Goal: Information Seeking & Learning: Learn about a topic

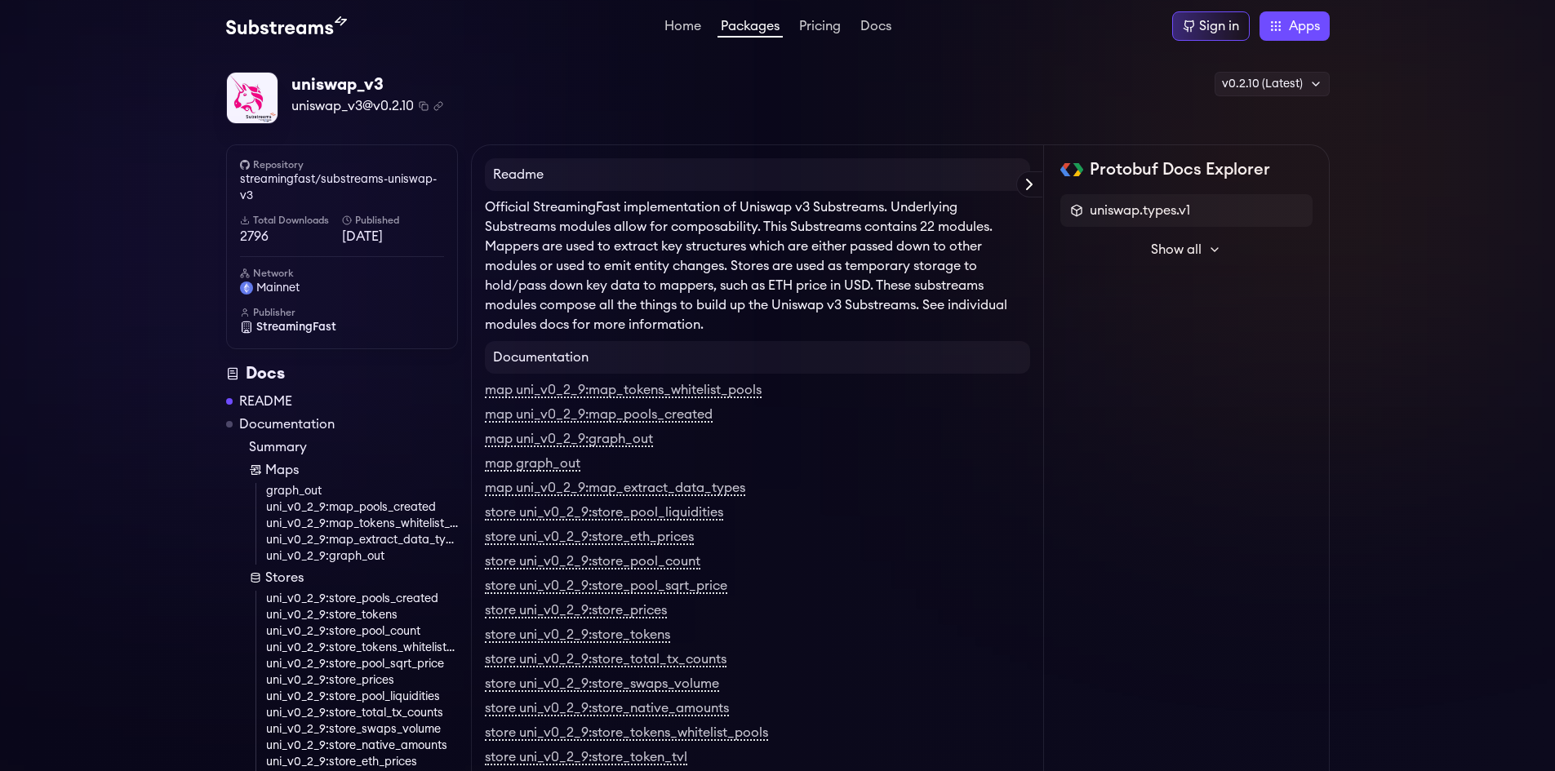
click at [1184, 251] on span "Show all" at bounding box center [1176, 250] width 51 height 20
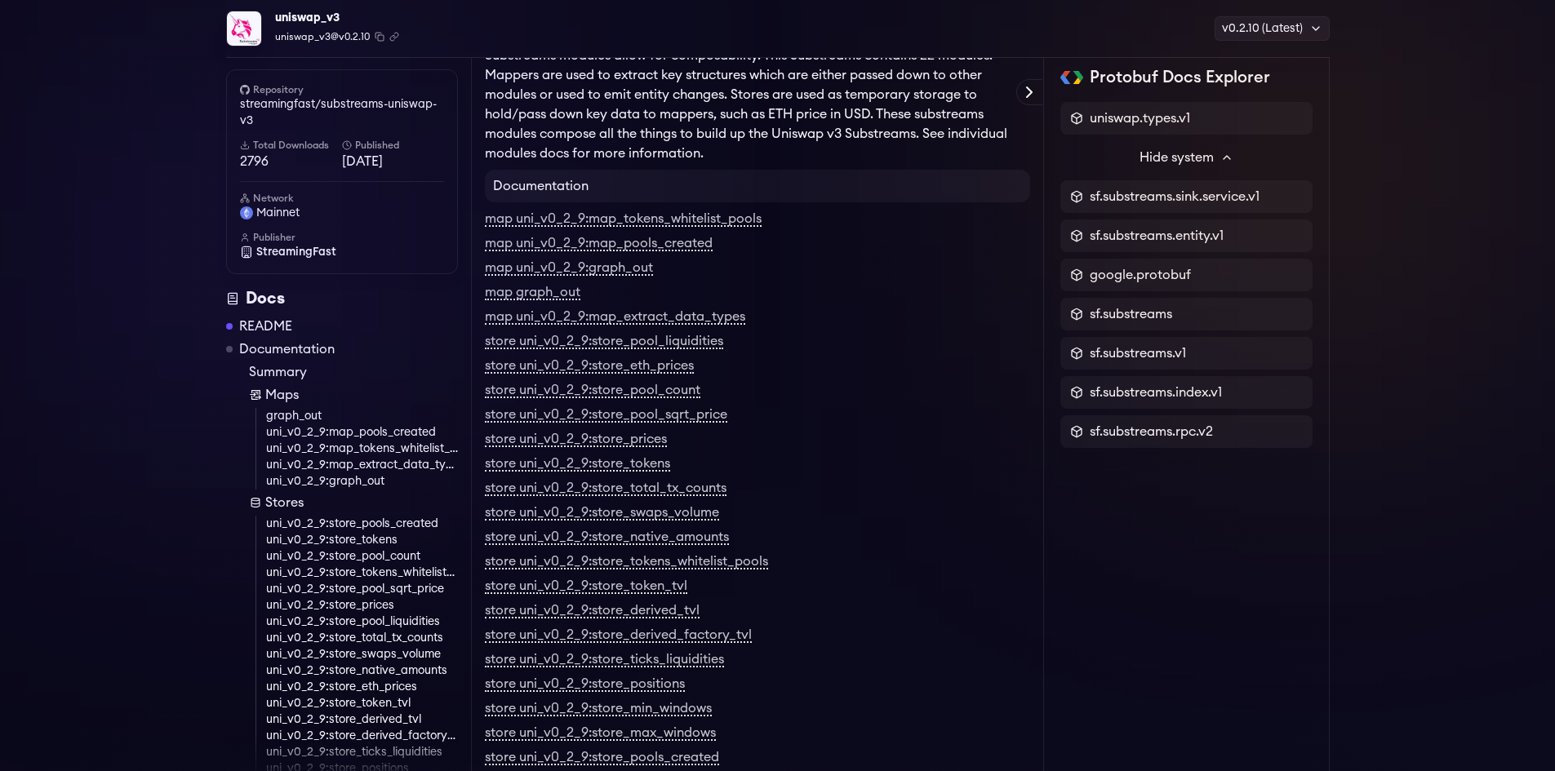
scroll to position [73, 0]
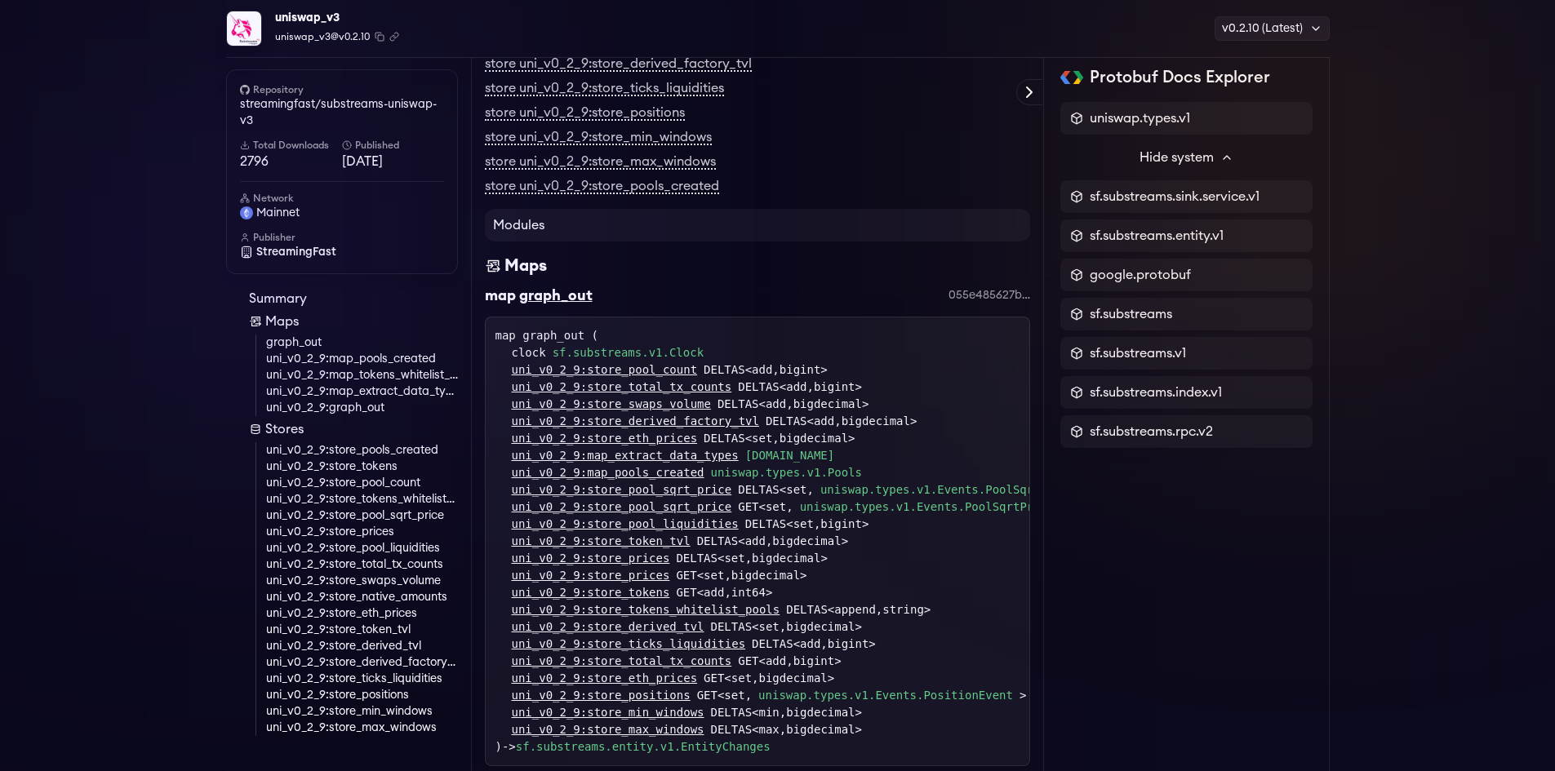
click at [343, 447] on link "uni_v0_2_9:store_pools_created" at bounding box center [362, 450] width 192 height 16
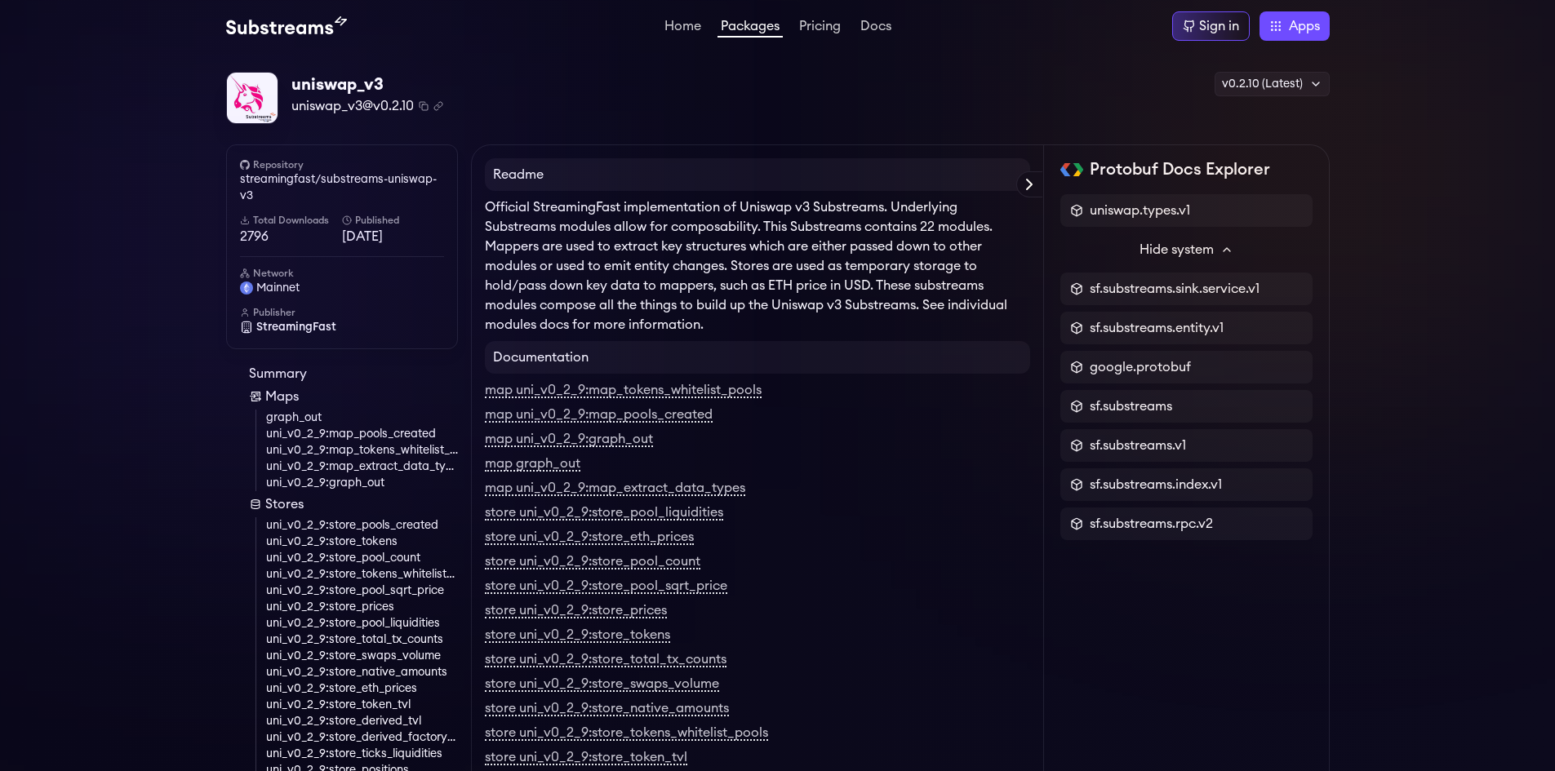
click at [570, 357] on h4 "Documentation" at bounding box center [757, 357] width 545 height 33
click at [785, 362] on h4 "Documentation" at bounding box center [757, 357] width 545 height 33
click at [561, 359] on h4 "Documentation" at bounding box center [757, 357] width 545 height 33
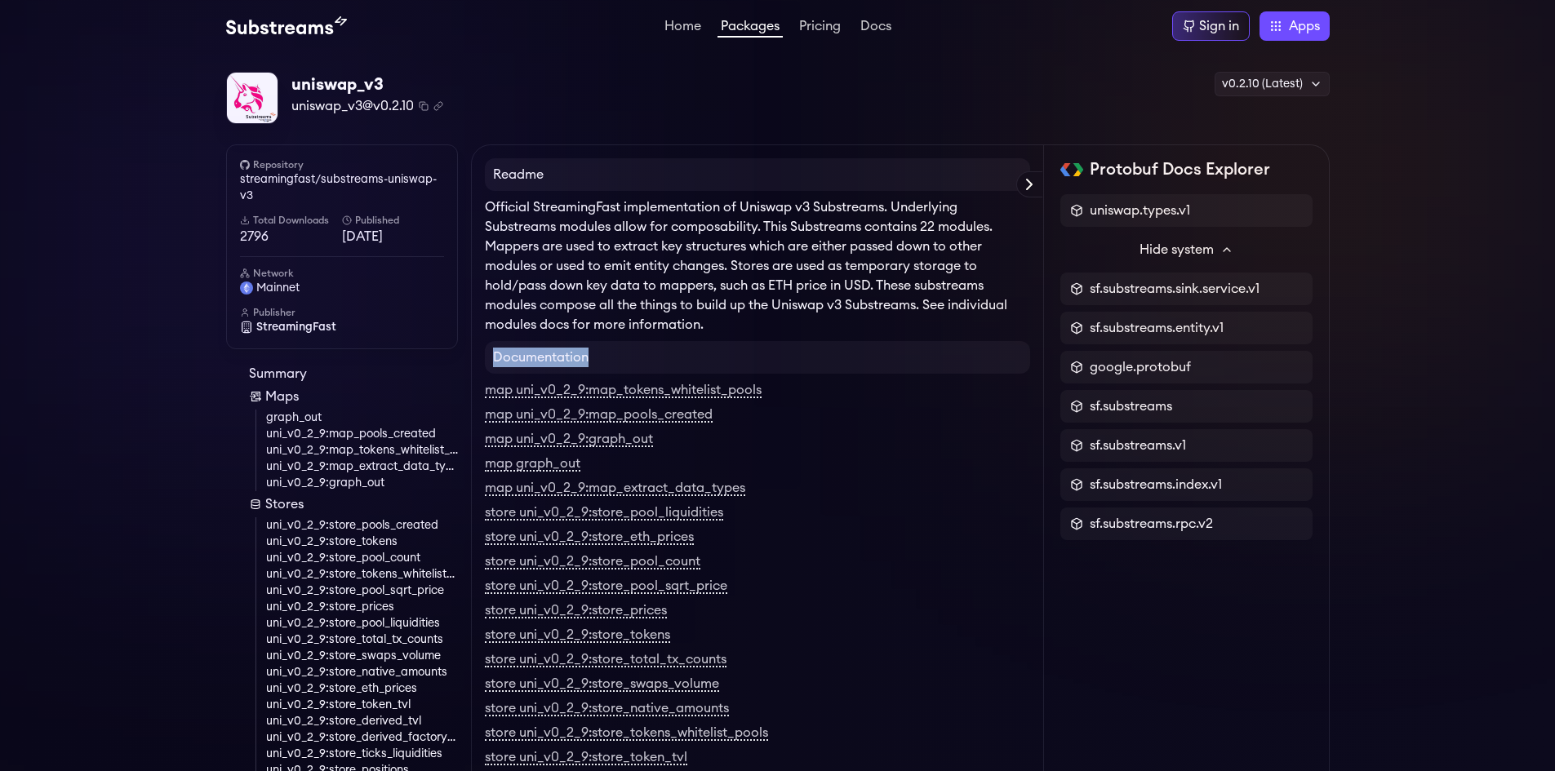
click at [664, 360] on h4 "Documentation" at bounding box center [757, 357] width 545 height 33
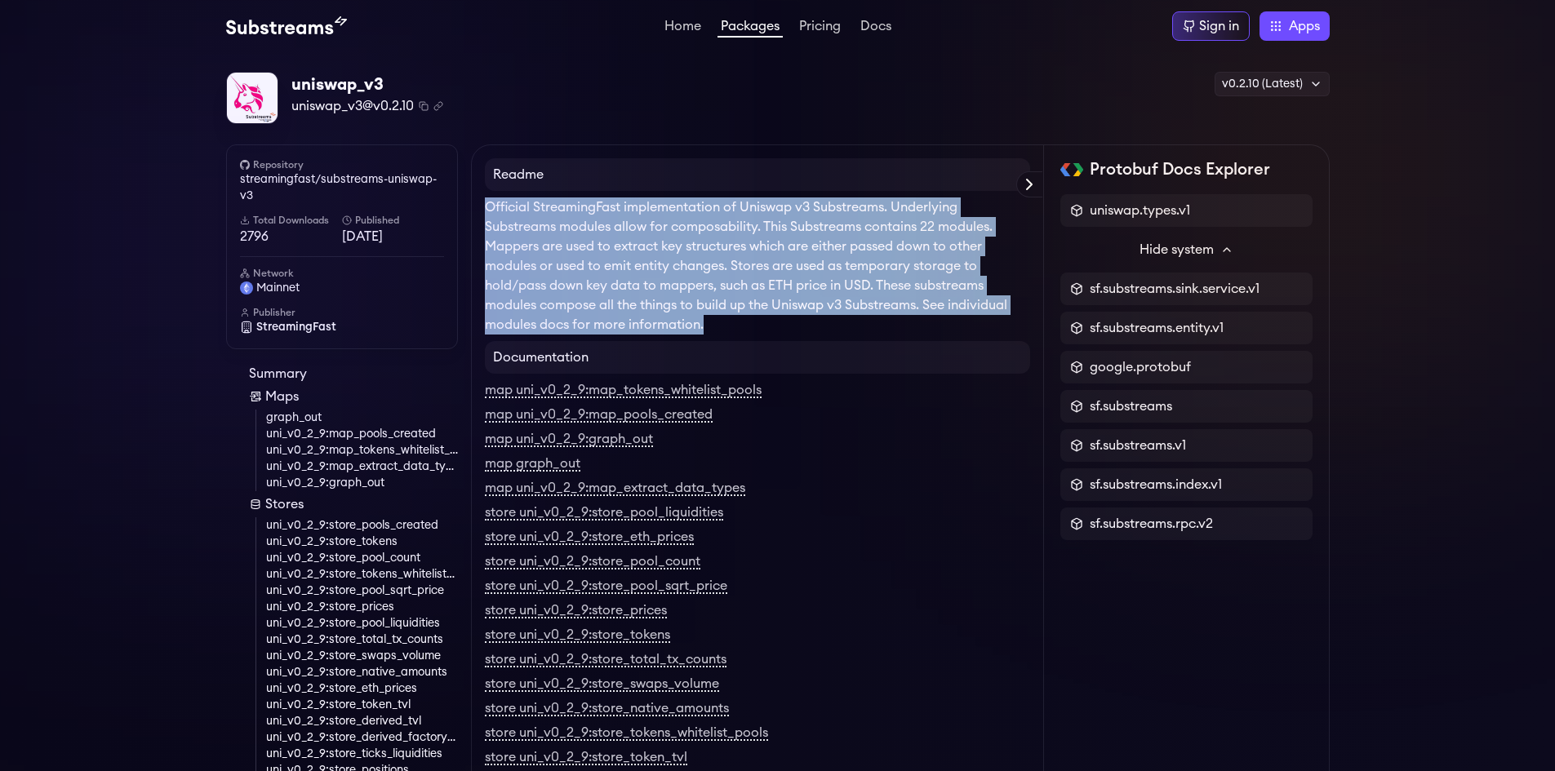
drag, startPoint x: 713, startPoint y: 326, endPoint x: 477, endPoint y: 205, distance: 265.0
click at [807, 328] on p "Official StreamingFast implementation of Uniswap v3 Substreams. Underlying Subs…" at bounding box center [757, 265] width 545 height 137
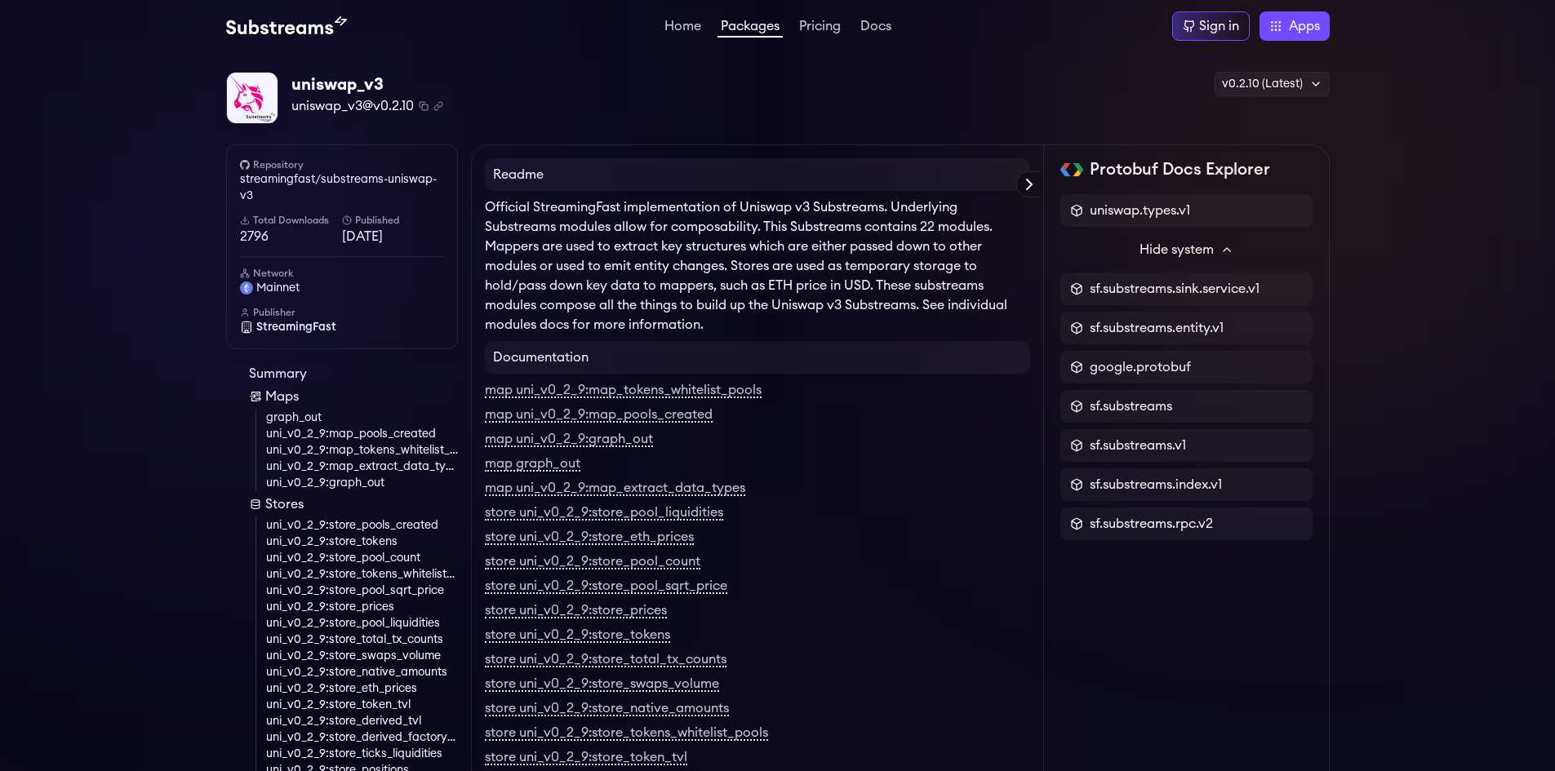
click at [1031, 189] on icon at bounding box center [1029, 185] width 20 height 20
click at [0, 0] on div "Protobuf Docs Explorer" at bounding box center [0, 0] width 0 height 0
click at [1029, 179] on icon at bounding box center [1029, 185] width 20 height 20
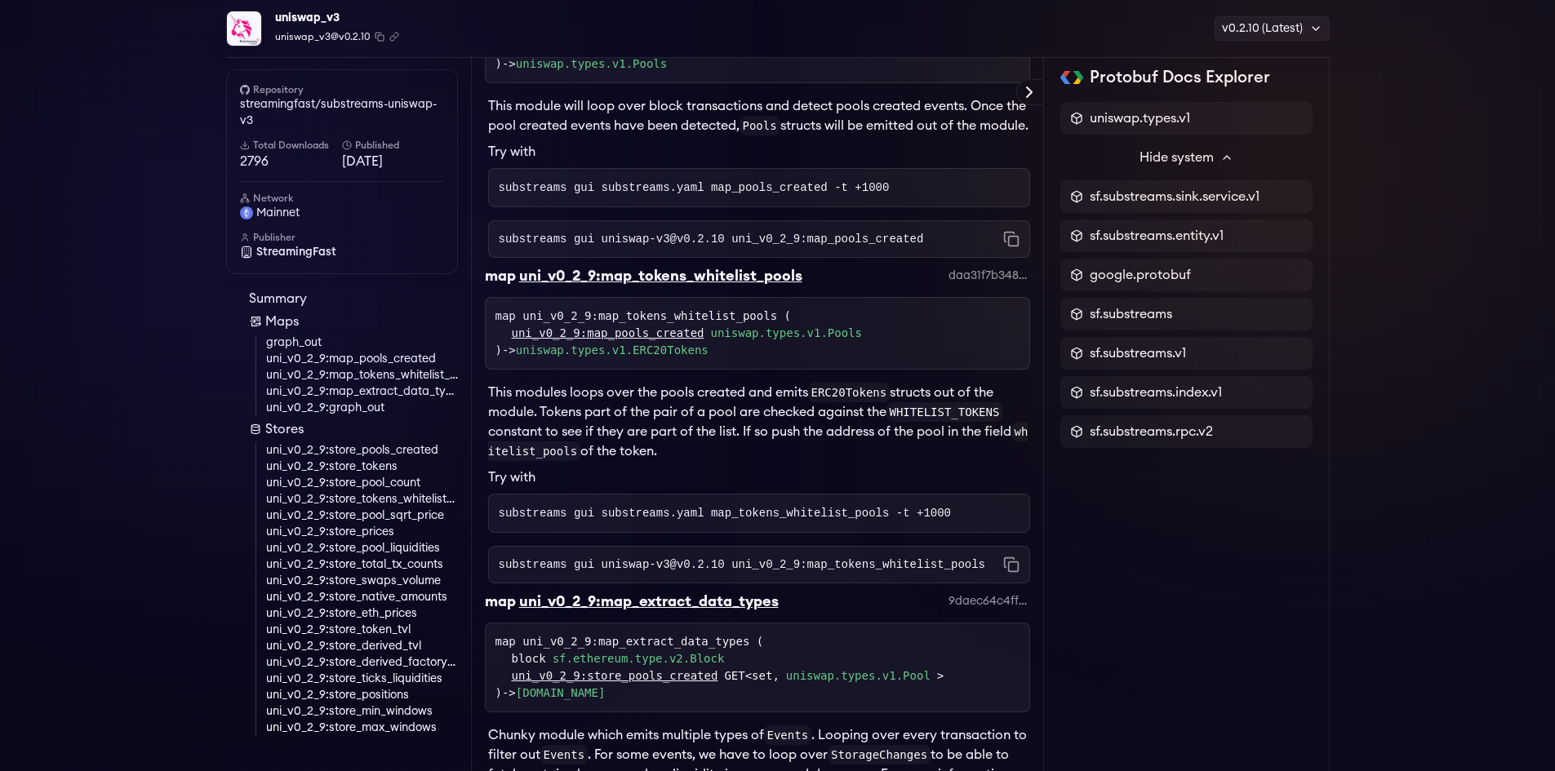
scroll to position [1319, 0]
